Goal: Information Seeking & Learning: Check status

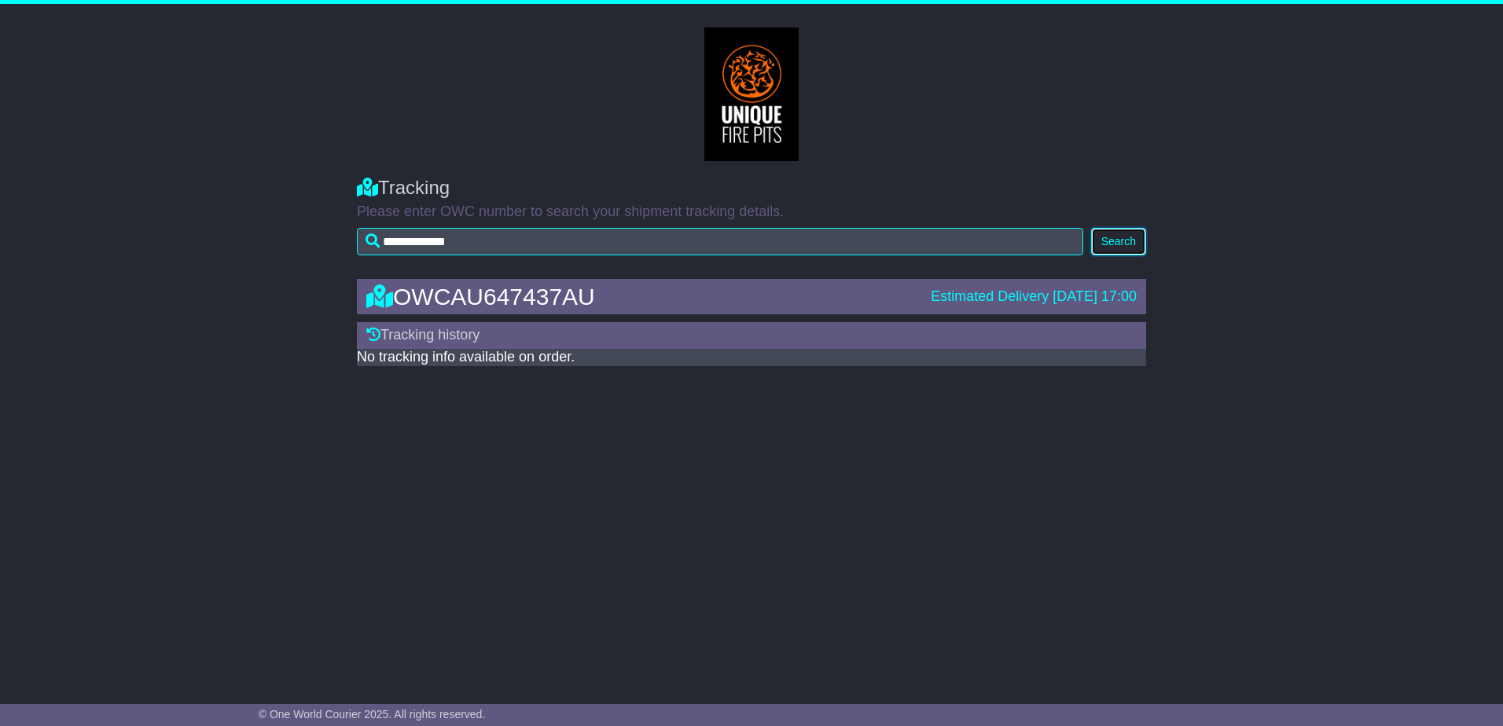
click at [417, 138] on button "Search" at bounding box center [1118, 242] width 55 height 28
click at [1116, 236] on button "Search" at bounding box center [1118, 242] width 55 height 28
drag, startPoint x: 1136, startPoint y: 297, endPoint x: 870, endPoint y: 297, distance: 265.7
click at [870, 297] on div "OWCAU647437AU Estimated Delivery 18 Sep 2025 17:00" at bounding box center [751, 297] width 786 height 26
click at [1108, 239] on button "Search" at bounding box center [1118, 242] width 55 height 28
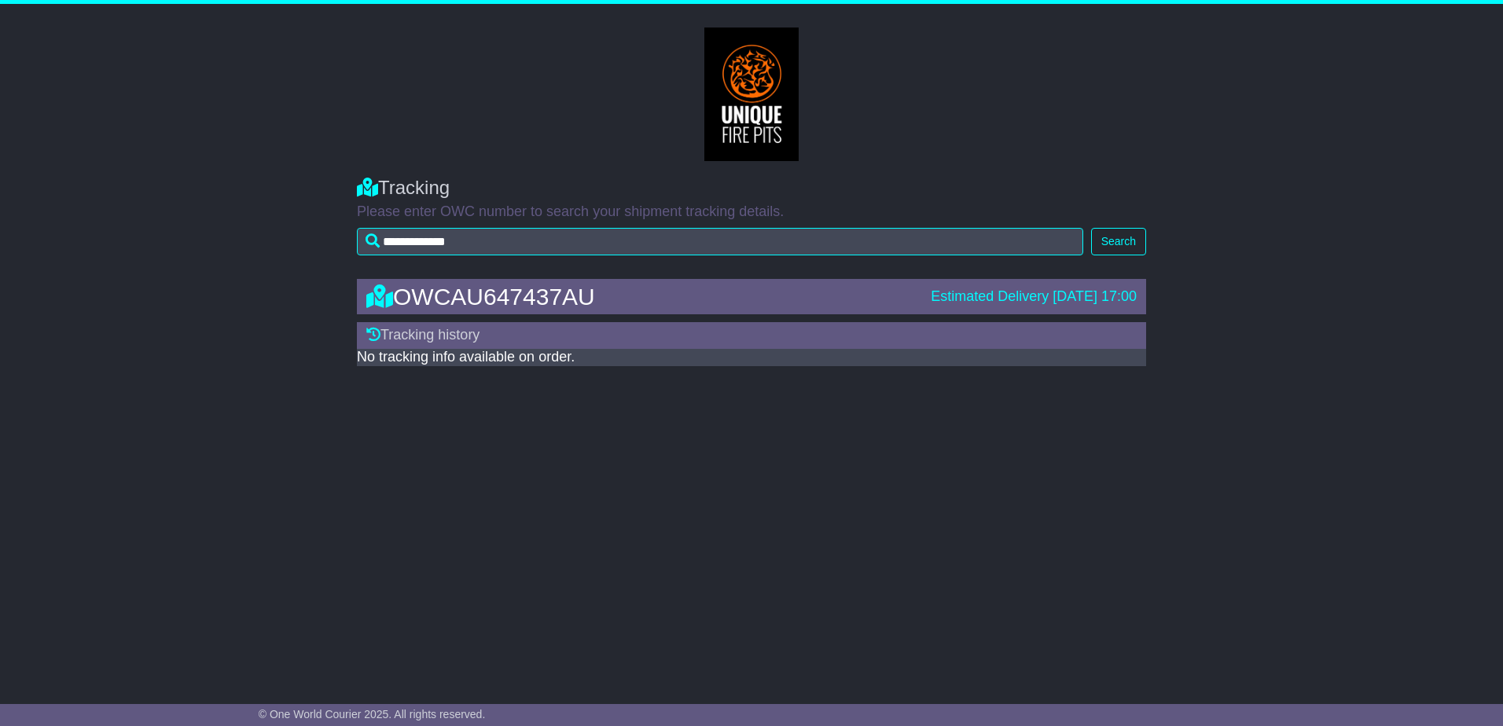
click at [461, 522] on div "**********" at bounding box center [751, 341] width 1503 height 675
